Goal: Navigation & Orientation: Find specific page/section

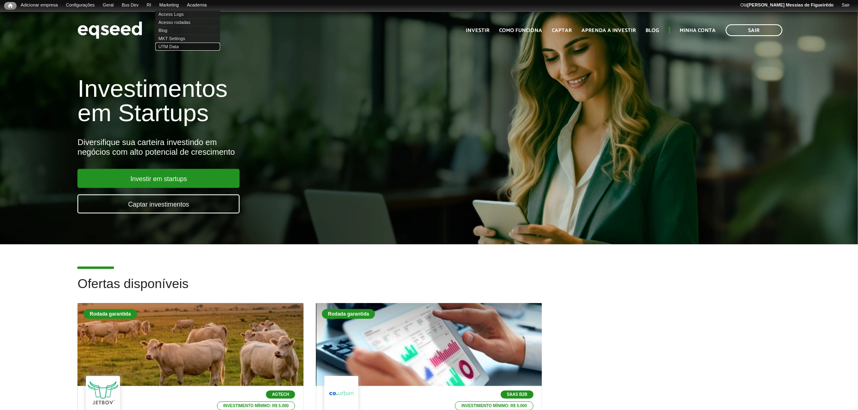
click at [182, 45] on link "UTM Data" at bounding box center [187, 47] width 65 height 8
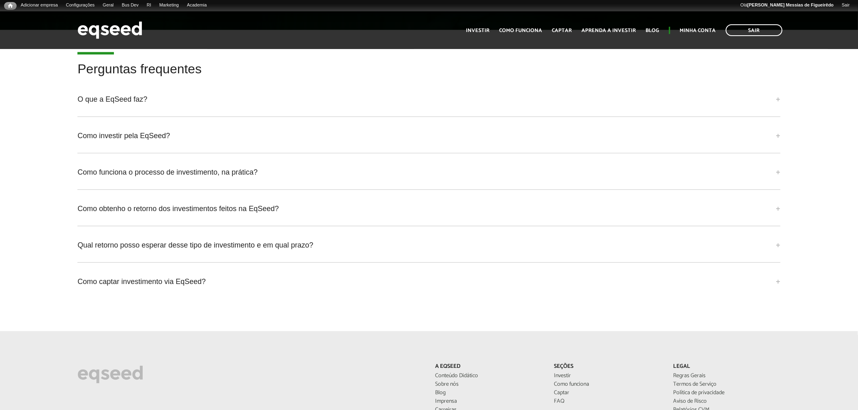
scroll to position [2171, 0]
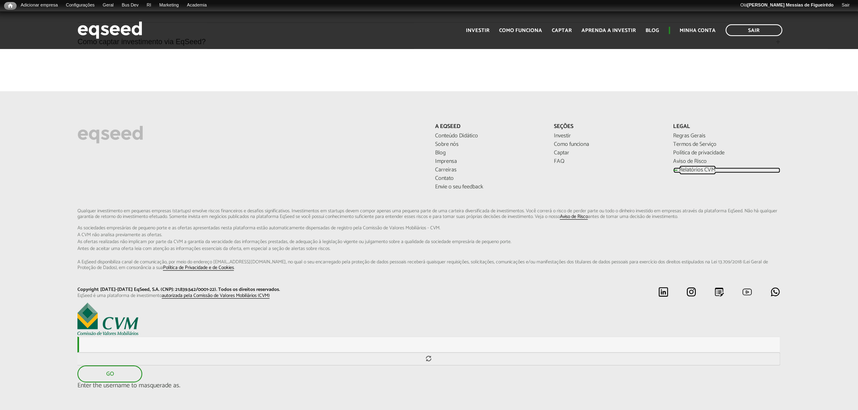
click at [684, 167] on link "Relatórios CVM" at bounding box center [726, 170] width 107 height 6
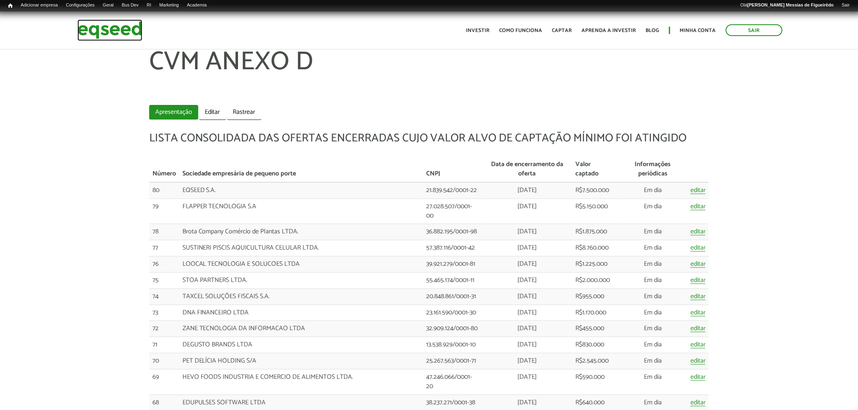
click at [93, 31] on img at bounding box center [109, 29] width 65 height 21
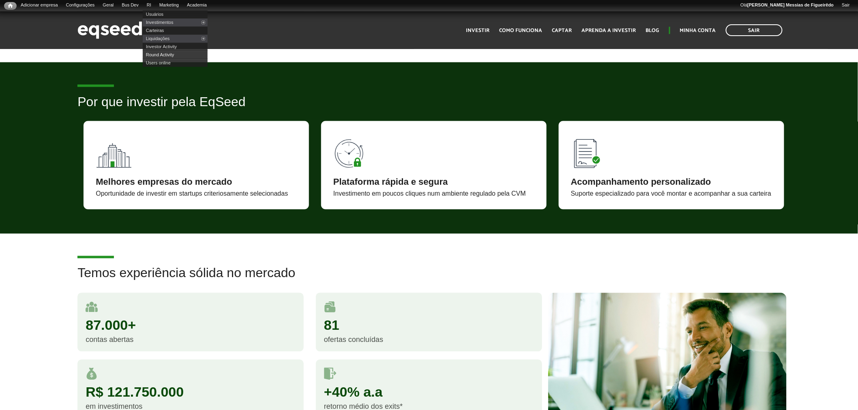
scroll to position [496, 0]
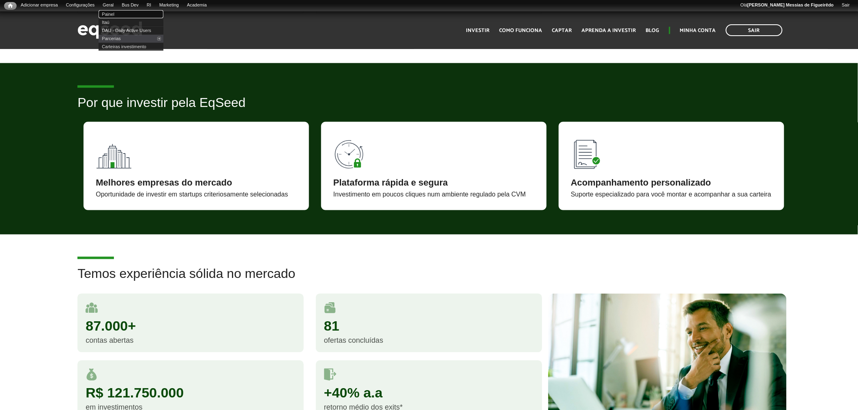
click at [120, 13] on link "Painel" at bounding box center [130, 14] width 65 height 8
